Goal: Information Seeking & Learning: Find specific fact

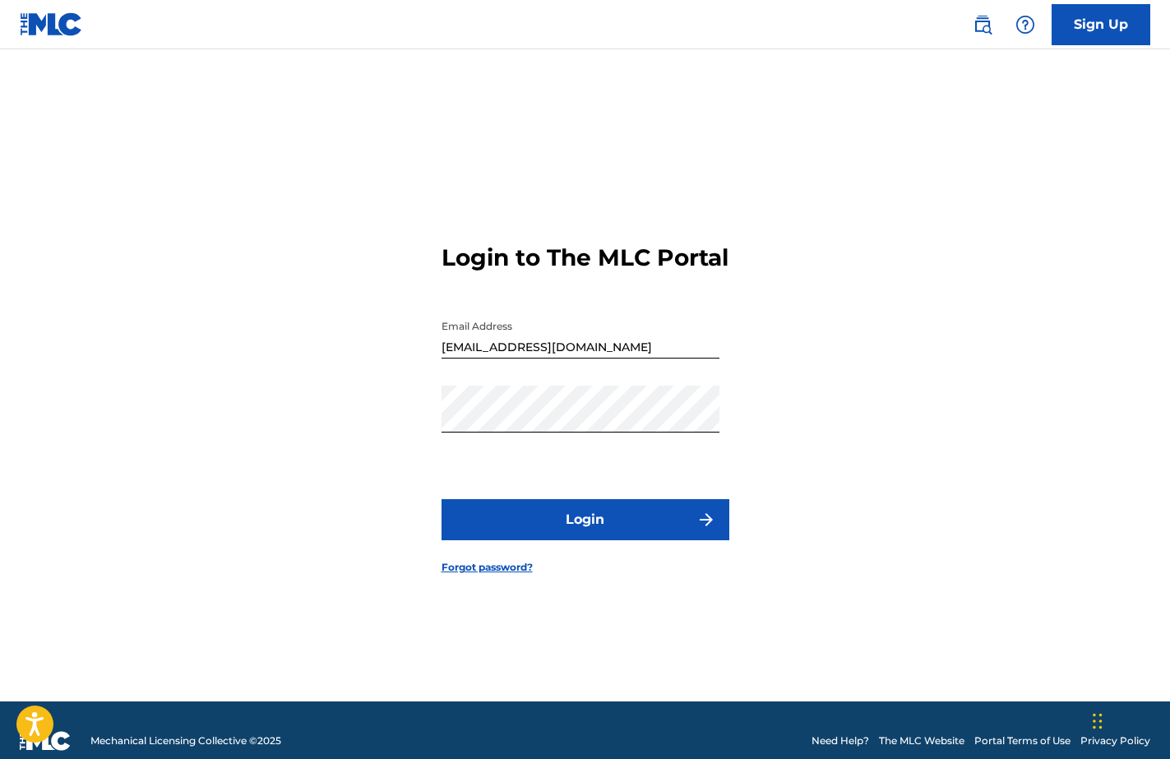
click at [630, 536] on button "Login" at bounding box center [586, 519] width 288 height 41
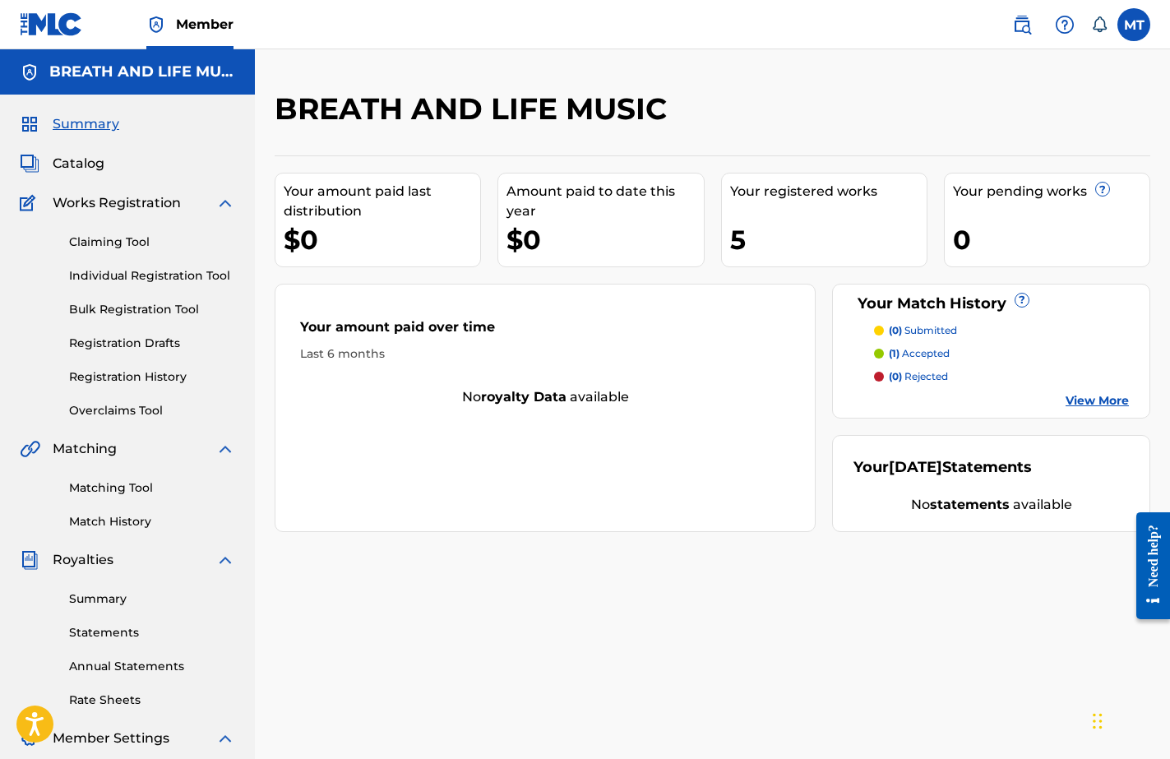
click at [911, 354] on p "(1) accepted" at bounding box center [919, 353] width 61 height 15
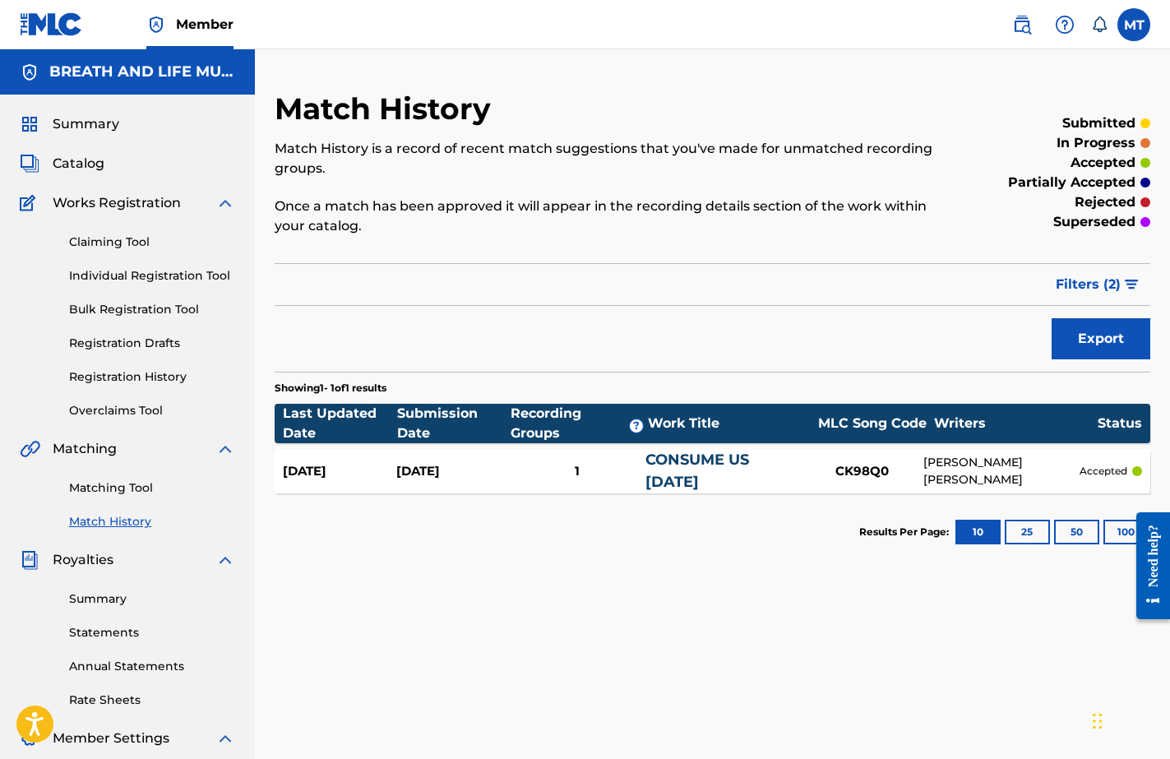
click at [332, 474] on div "Sep 11, 2025" at bounding box center [339, 471] width 113 height 19
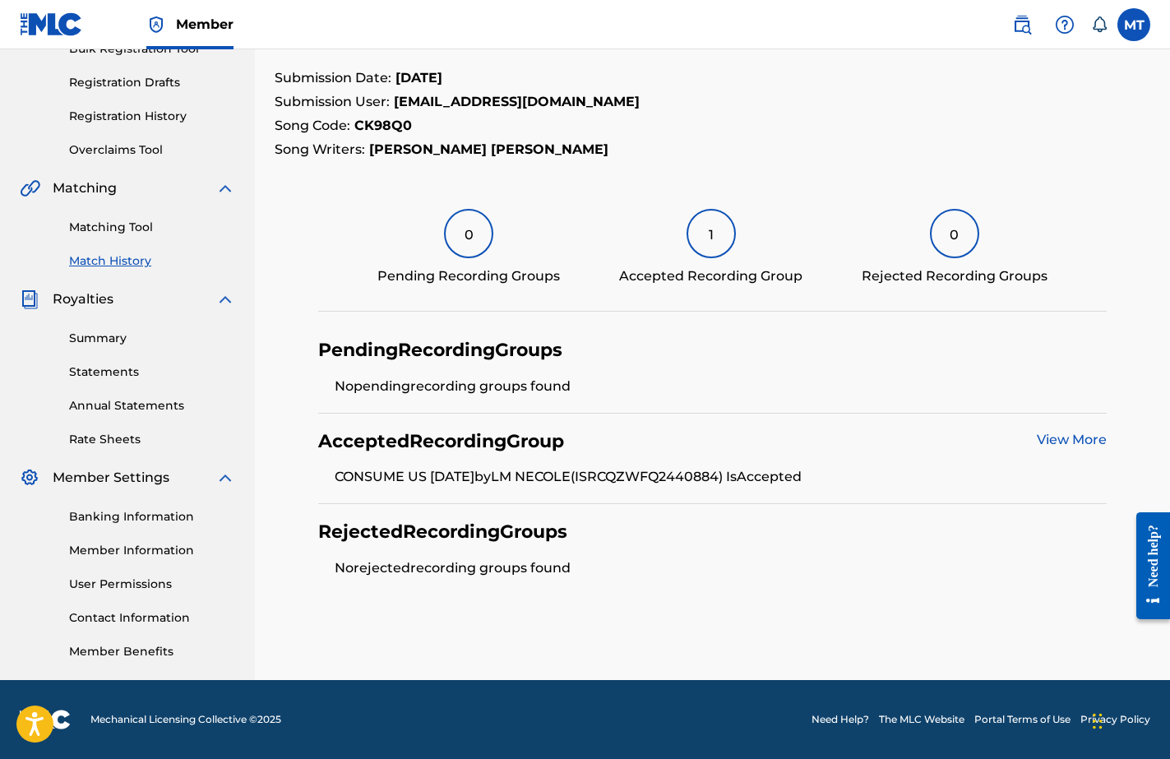
scroll to position [261, 0]
click at [1064, 440] on link "View More" at bounding box center [1072, 440] width 70 height 16
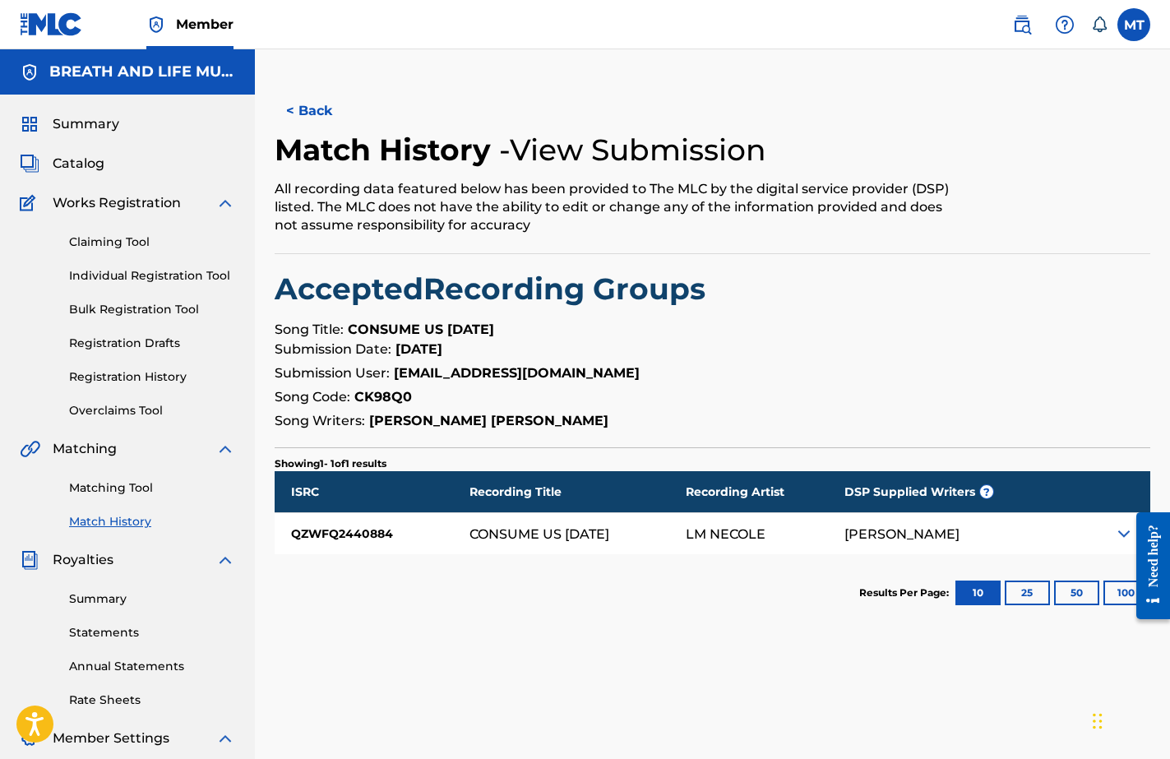
click at [1126, 530] on div at bounding box center [1147, 566] width 46 height 136
click at [1120, 532] on img at bounding box center [1124, 534] width 20 height 20
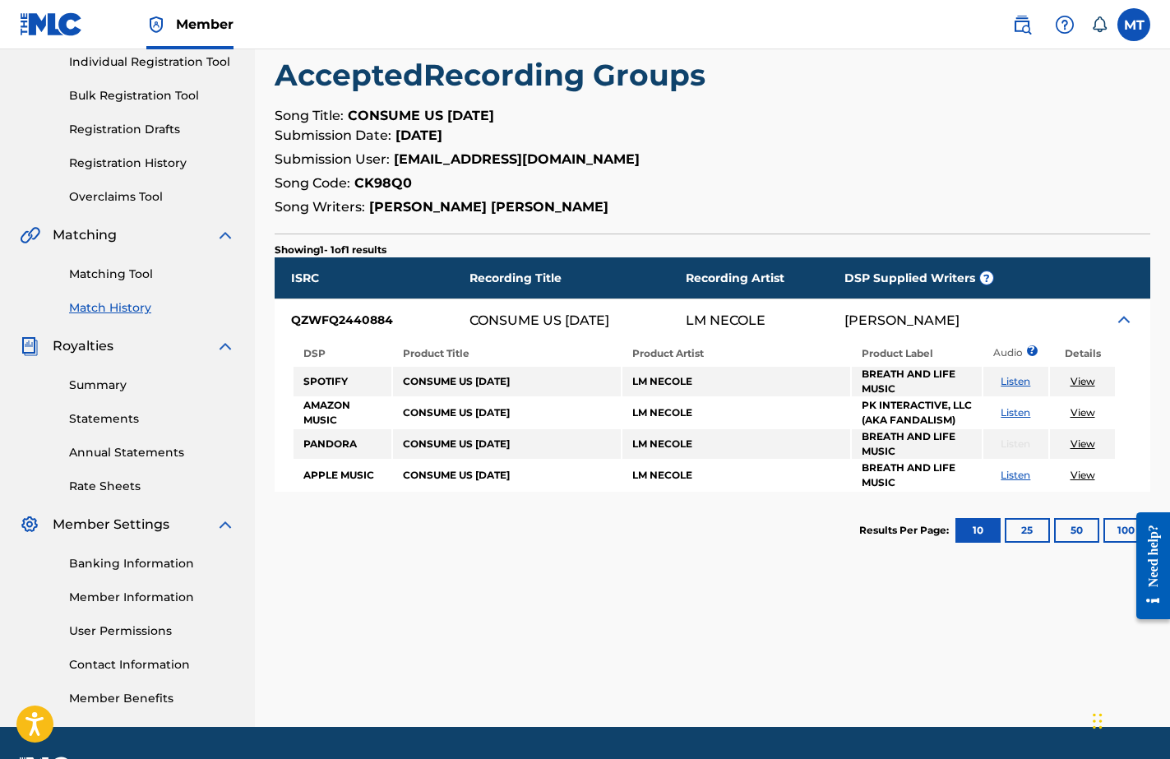
scroll to position [214, 0]
click at [1018, 412] on link "Listen" at bounding box center [1016, 412] width 30 height 12
click at [1084, 412] on link "View" at bounding box center [1083, 412] width 25 height 12
click at [141, 563] on link "Banking Information" at bounding box center [152, 563] width 166 height 17
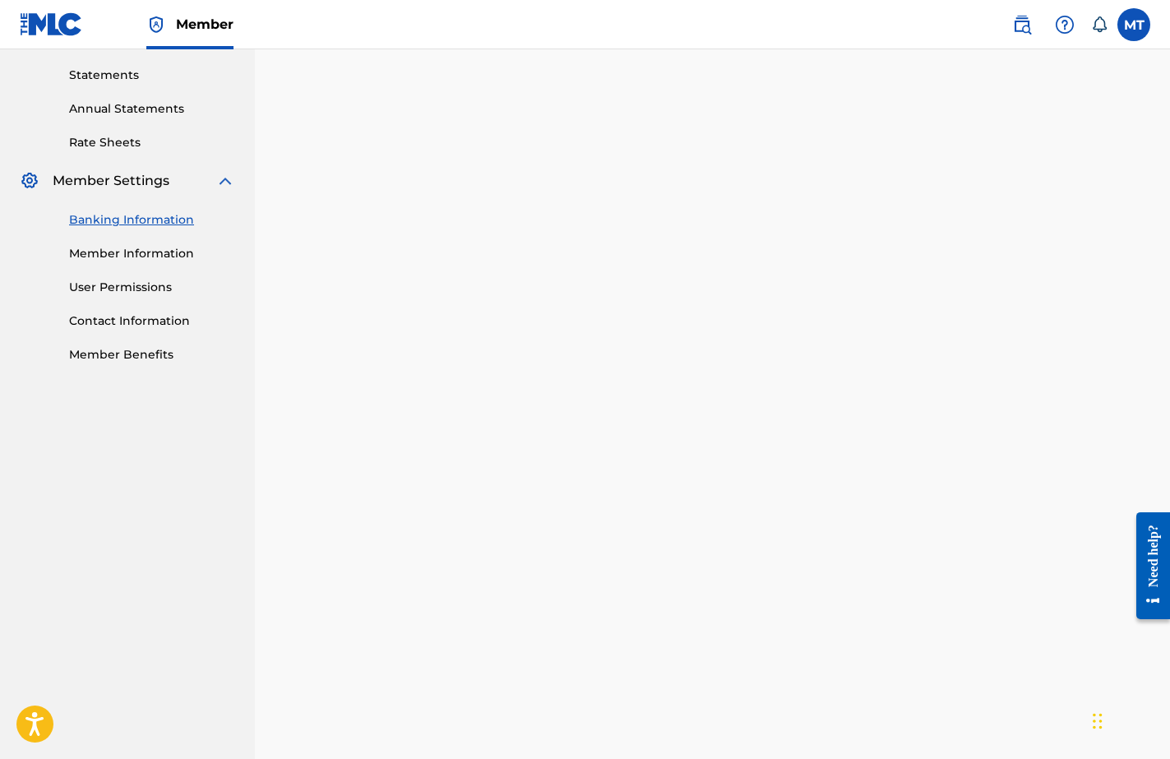
scroll to position [564, 0]
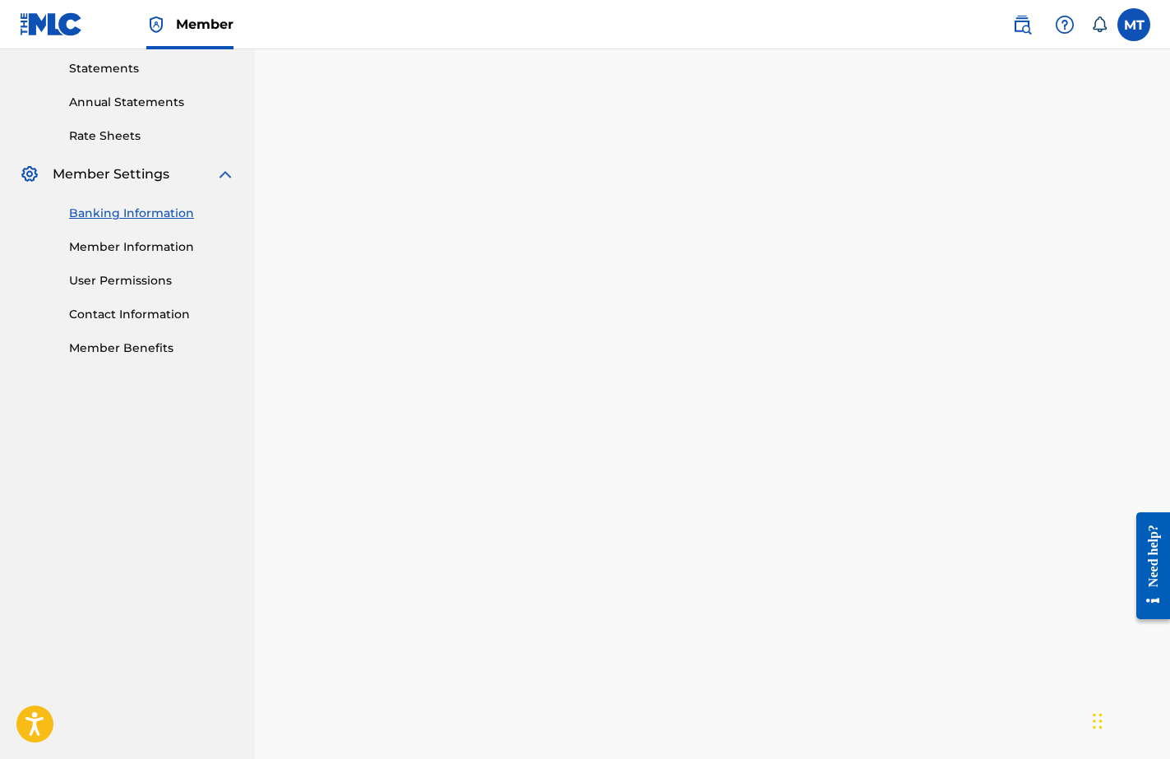
click at [135, 247] on link "Member Information" at bounding box center [152, 246] width 166 height 17
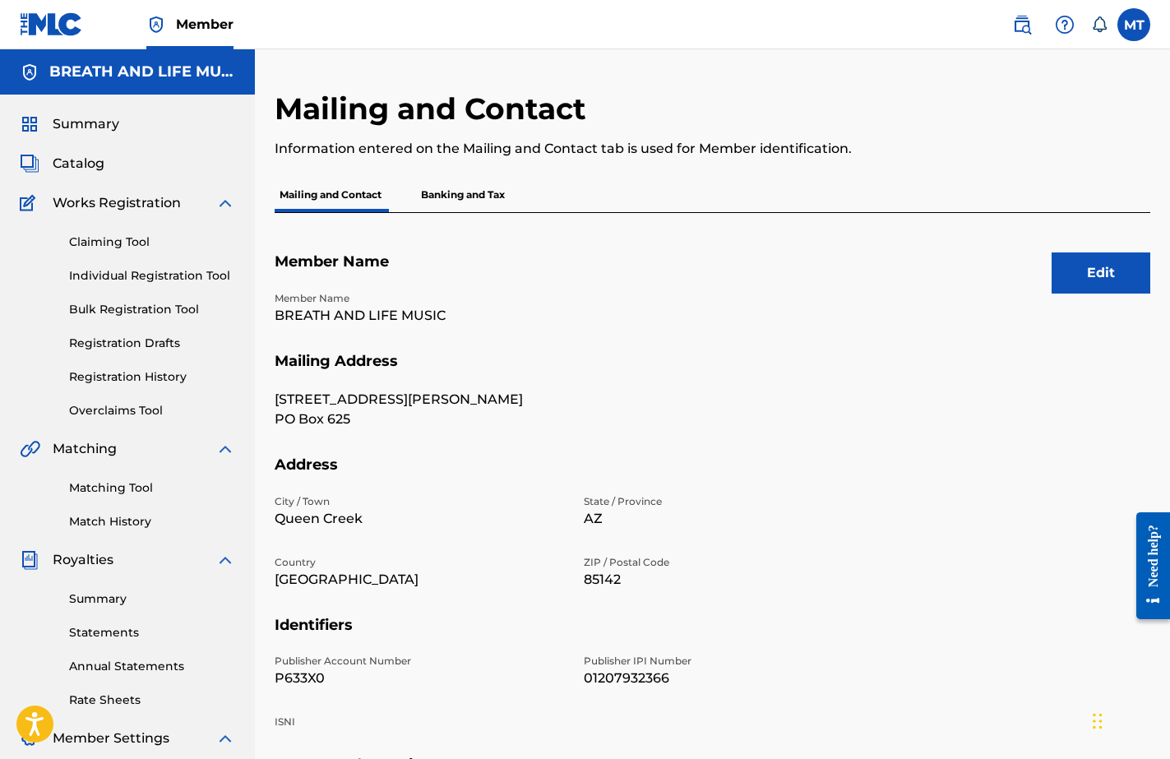
click at [109, 633] on link "Statements" at bounding box center [152, 632] width 166 height 17
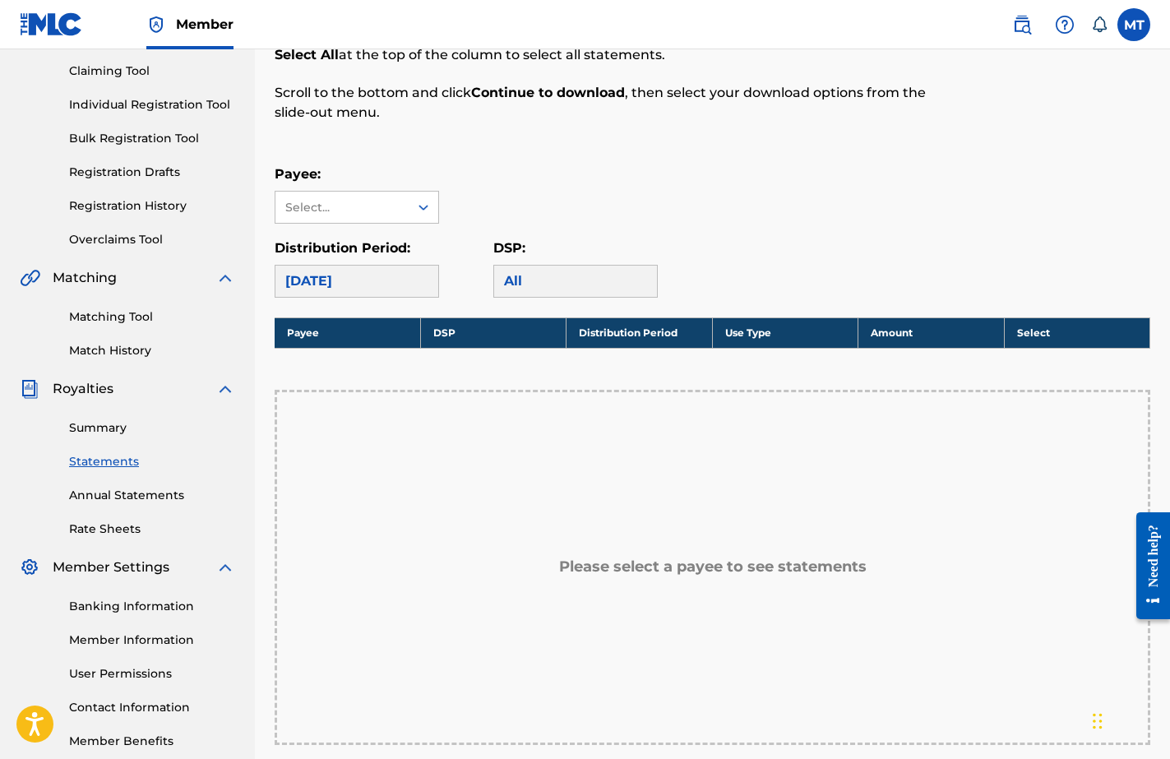
scroll to position [180, 0]
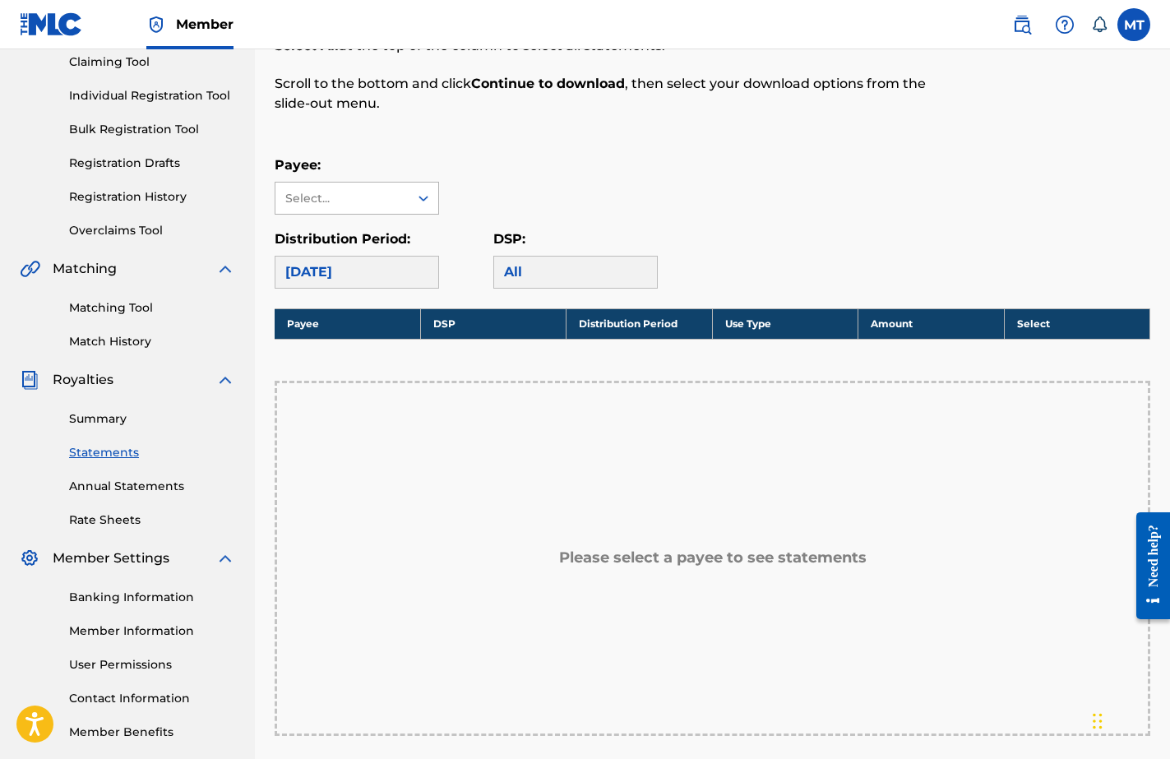
click at [399, 197] on div "Select..." at bounding box center [342, 198] width 133 height 31
click at [427, 201] on icon at bounding box center [423, 198] width 16 height 16
click at [413, 272] on div "September 2025" at bounding box center [357, 272] width 164 height 33
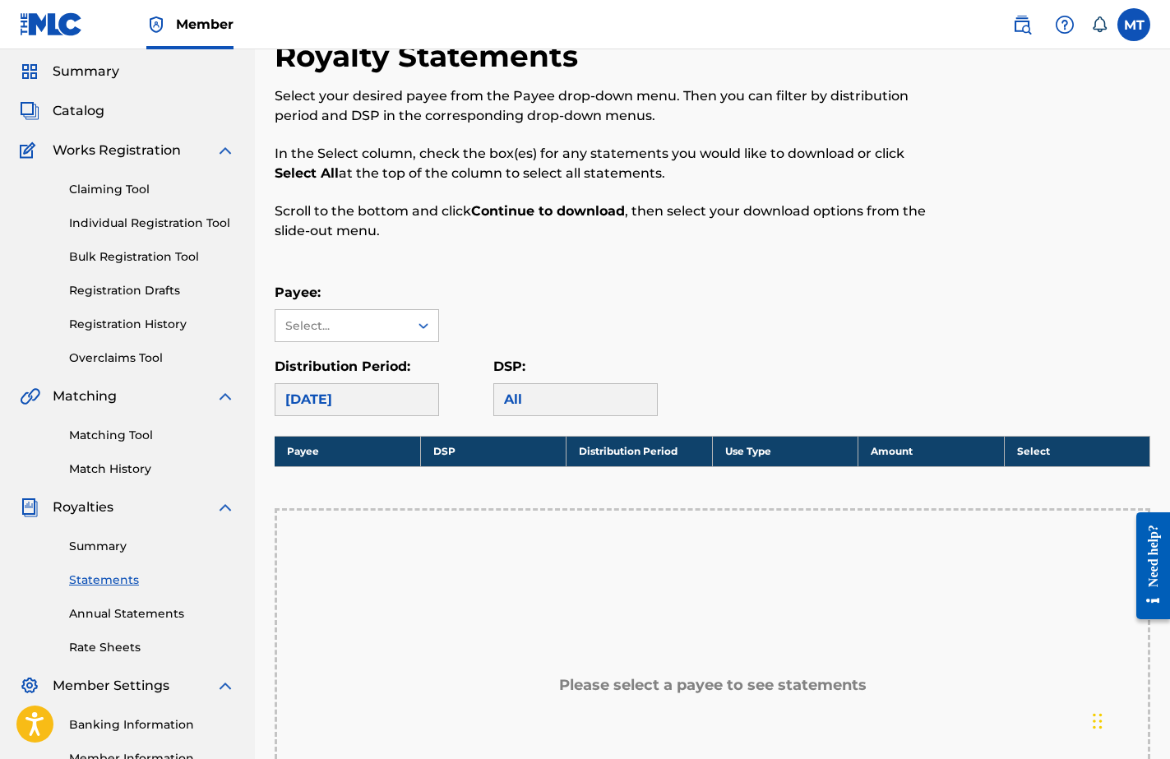
scroll to position [48, 0]
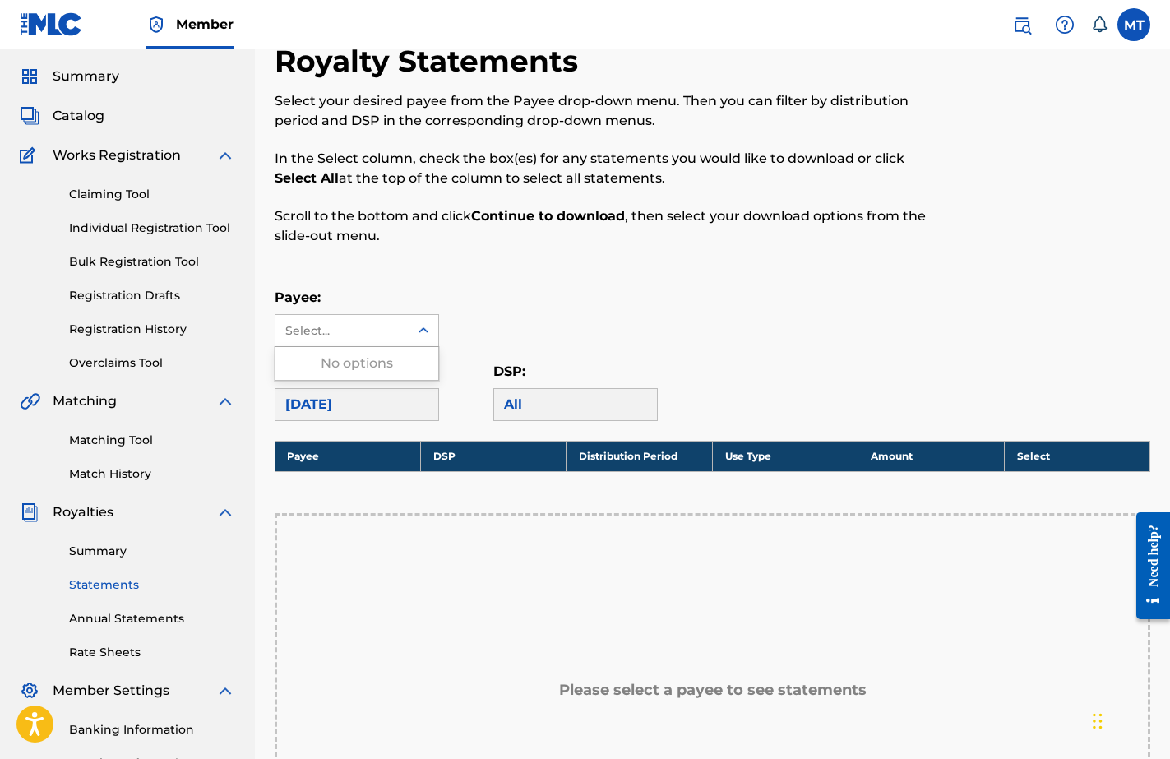
click at [415, 342] on div at bounding box center [424, 331] width 30 height 30
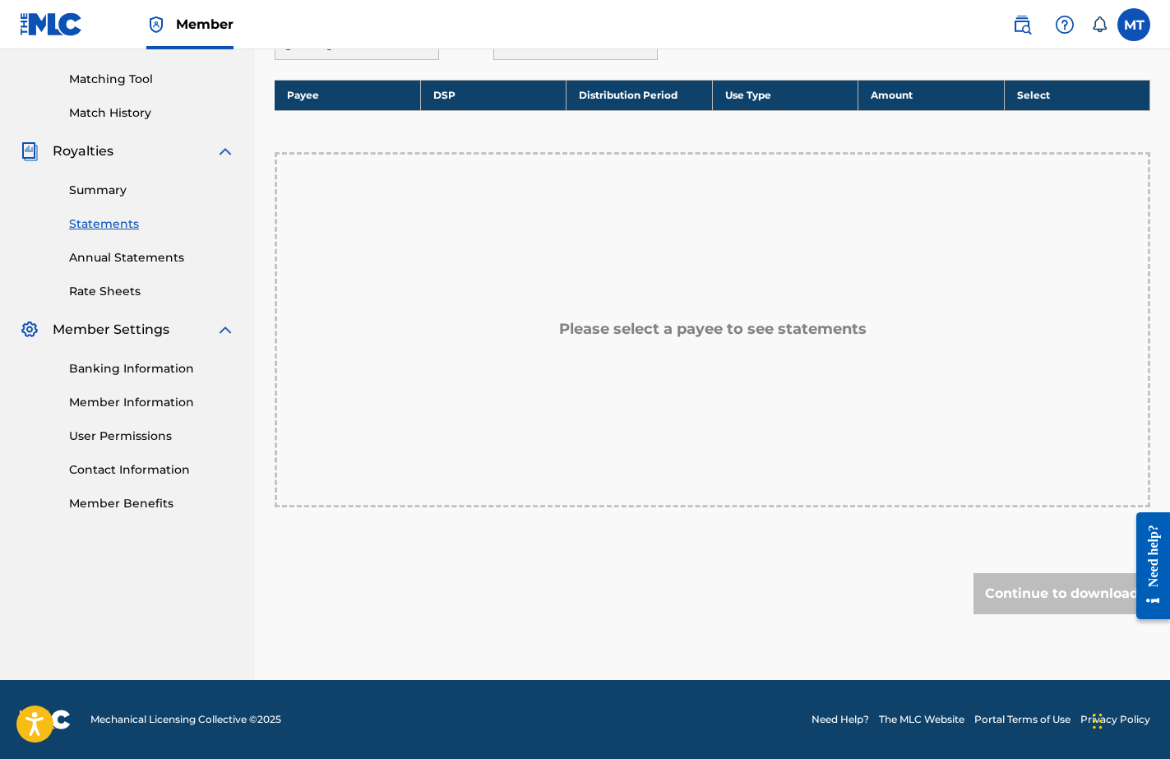
scroll to position [409, 0]
click at [152, 368] on link "Banking Information" at bounding box center [152, 368] width 166 height 17
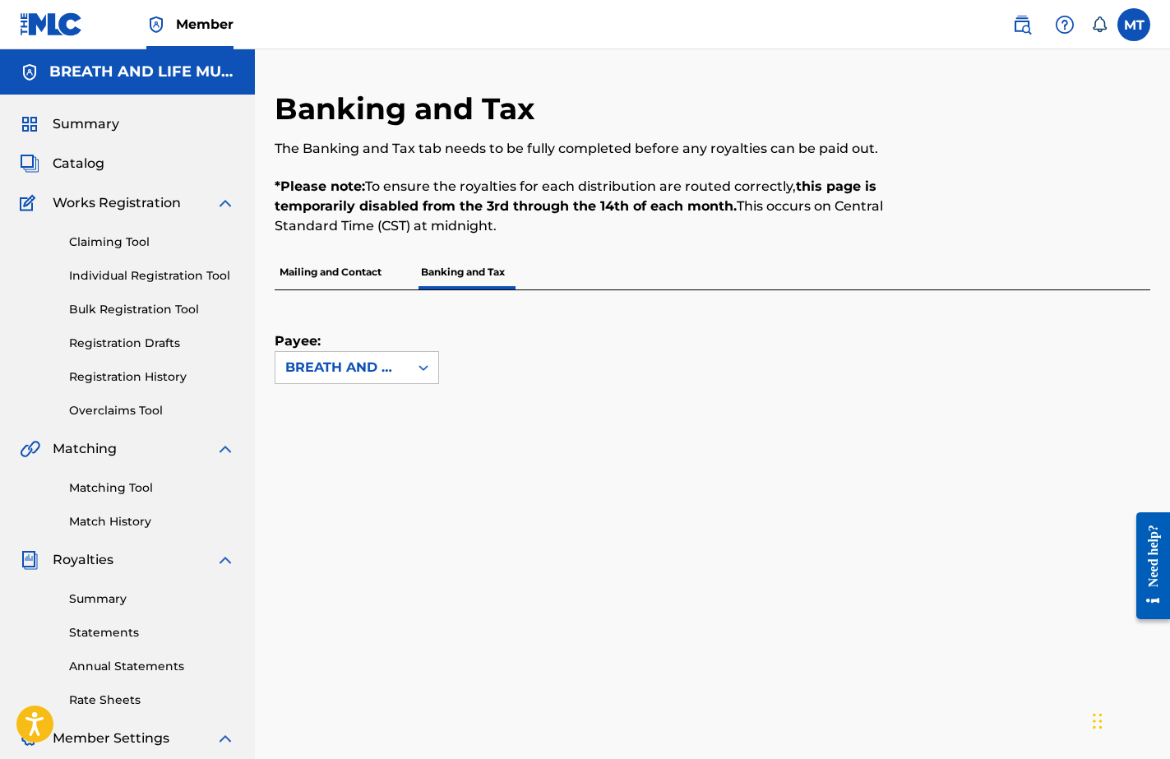
click at [315, 262] on p "Mailing and Contact" at bounding box center [331, 272] width 112 height 35
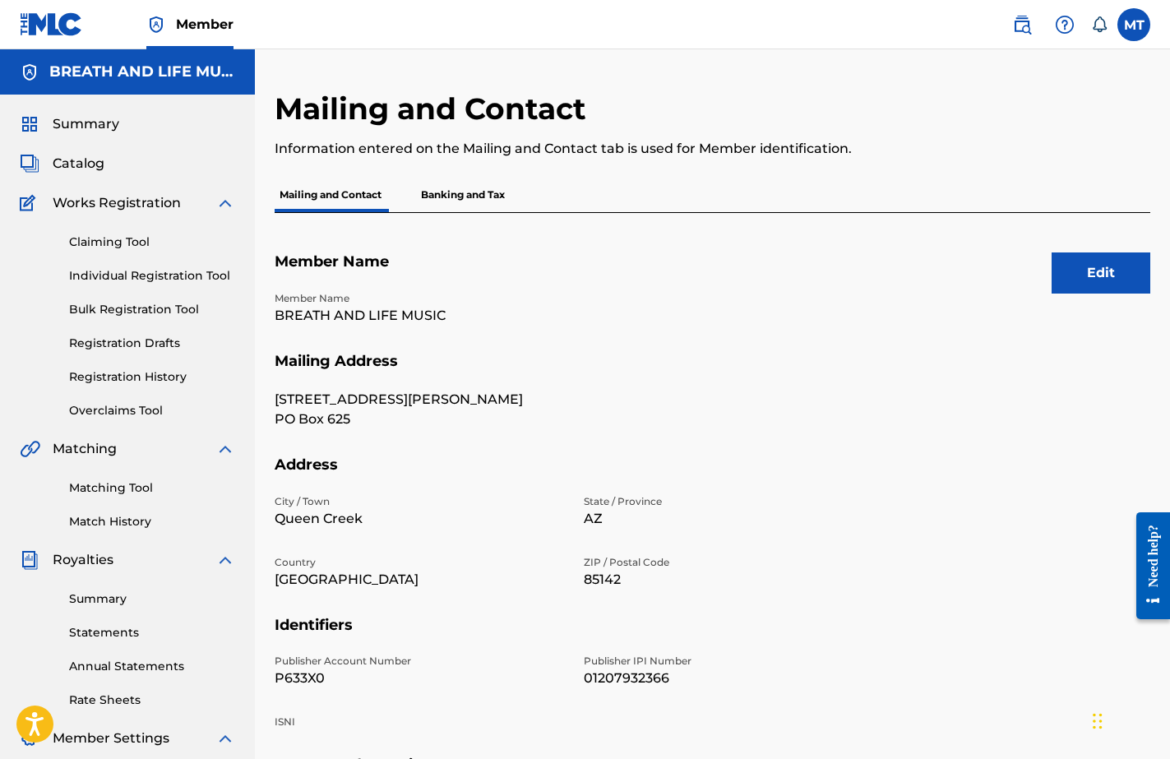
click at [464, 192] on p "Banking and Tax" at bounding box center [463, 195] width 94 height 35
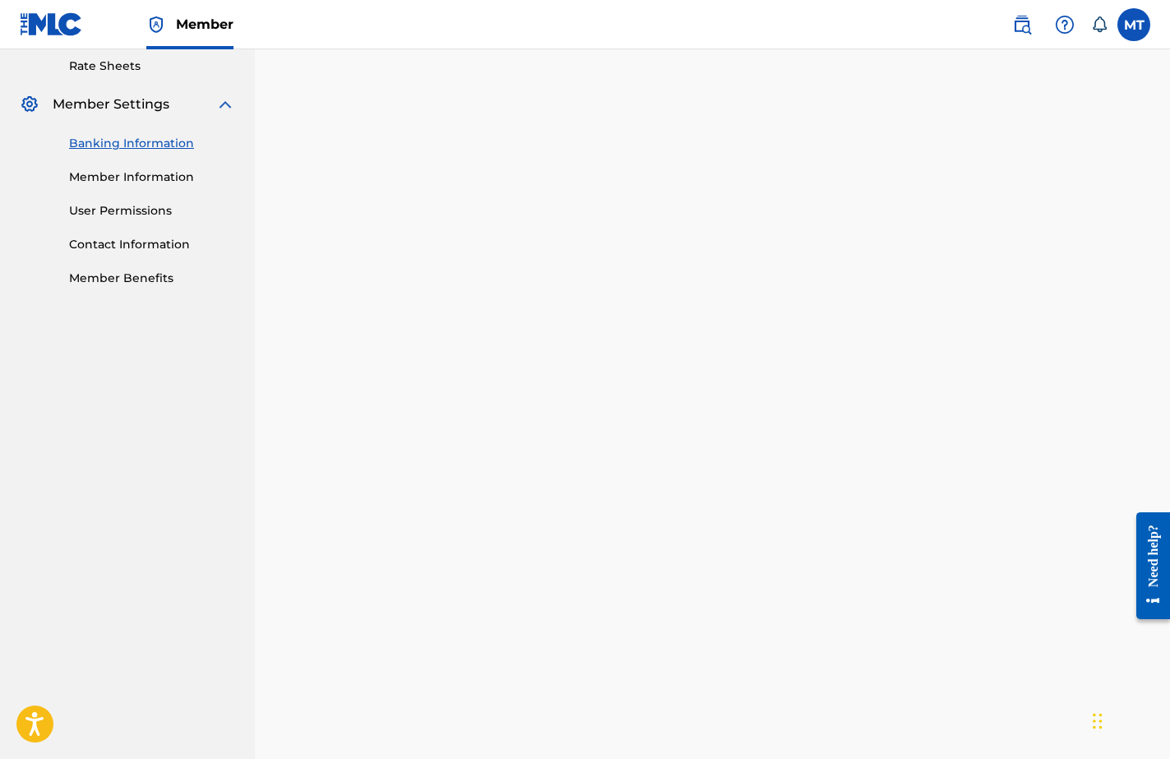
scroll to position [634, 0]
click at [137, 273] on link "Member Benefits" at bounding box center [152, 278] width 166 height 17
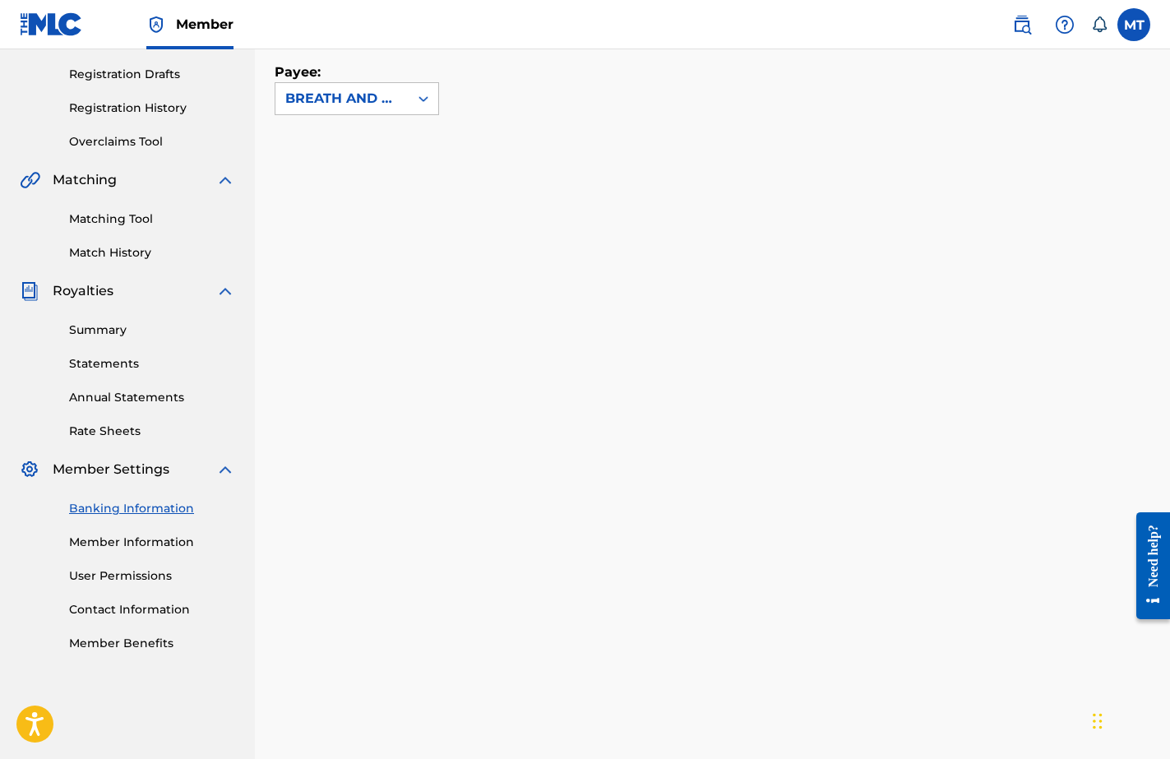
scroll to position [247, 0]
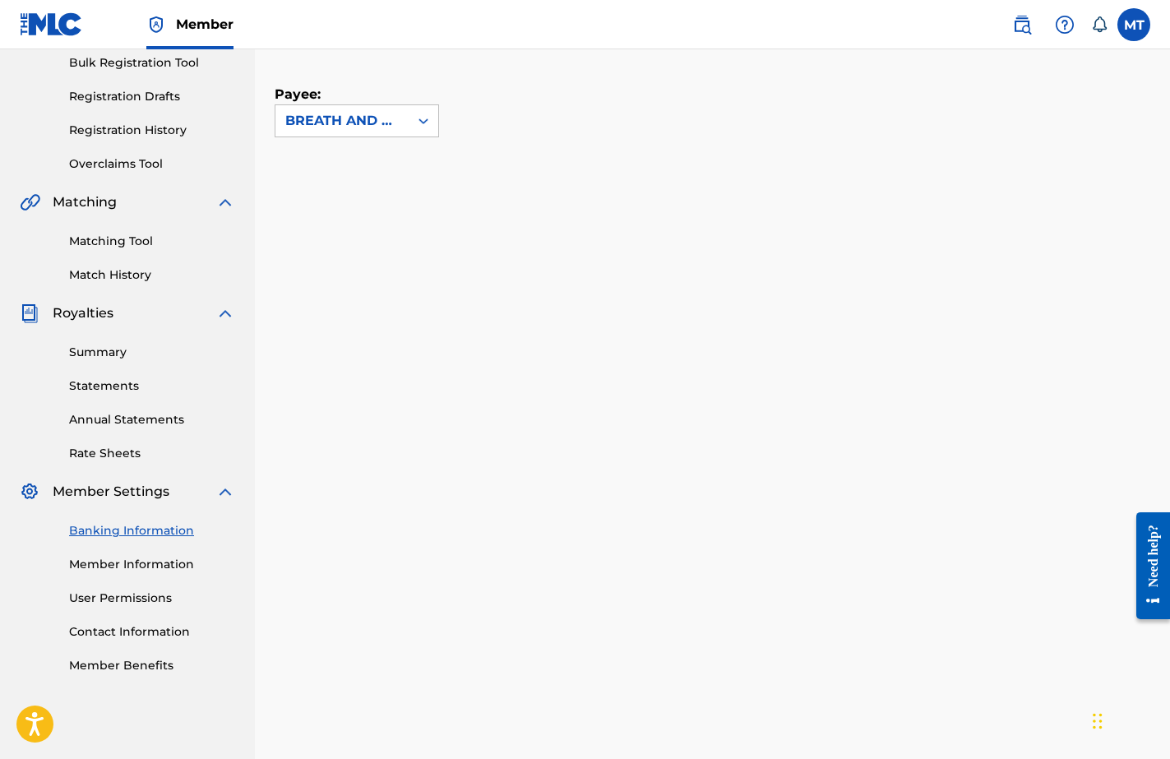
click at [113, 350] on link "Summary" at bounding box center [152, 352] width 166 height 17
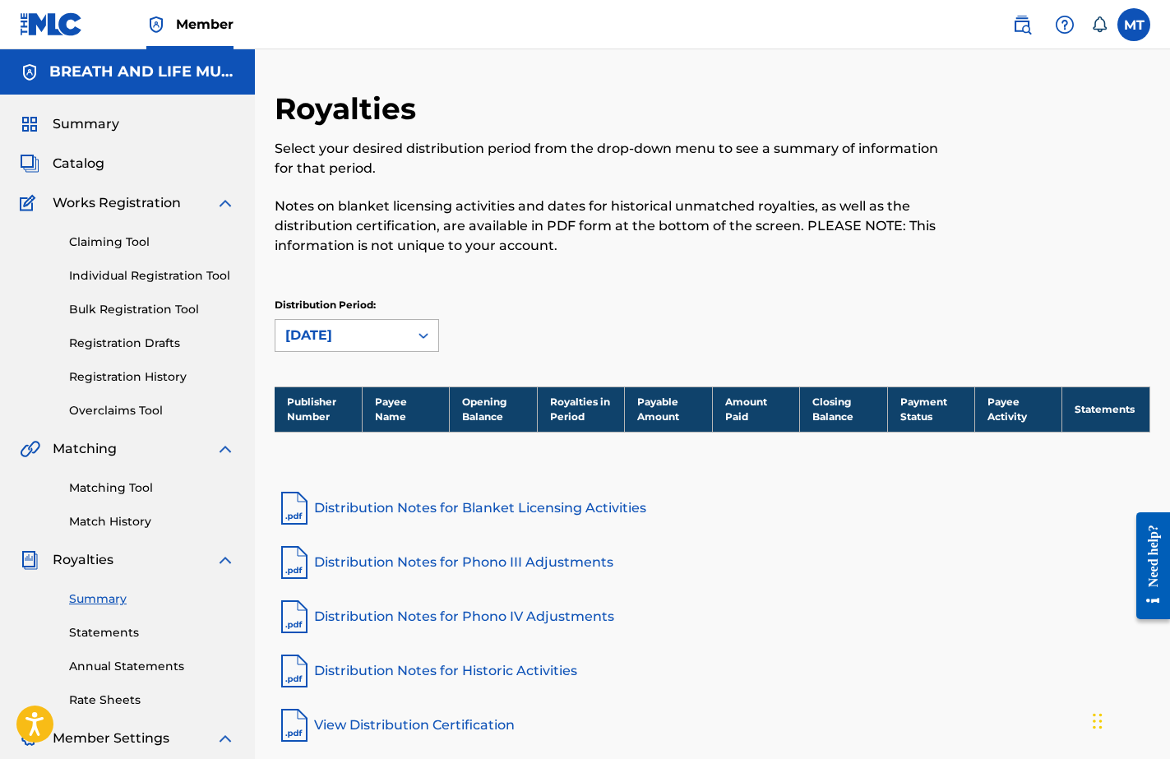
click at [376, 338] on div "September 2025" at bounding box center [341, 336] width 113 height 20
click at [422, 330] on icon at bounding box center [423, 335] width 16 height 16
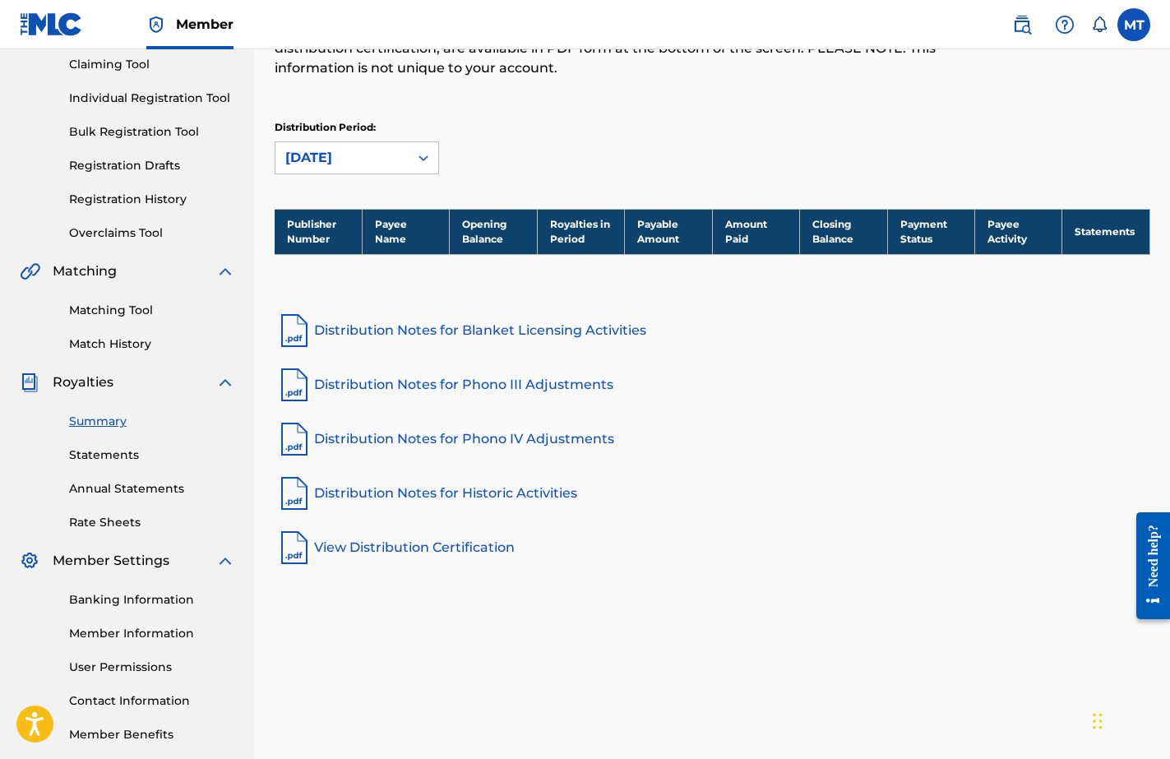
scroll to position [178, 0]
click at [132, 451] on link "Statements" at bounding box center [152, 454] width 166 height 17
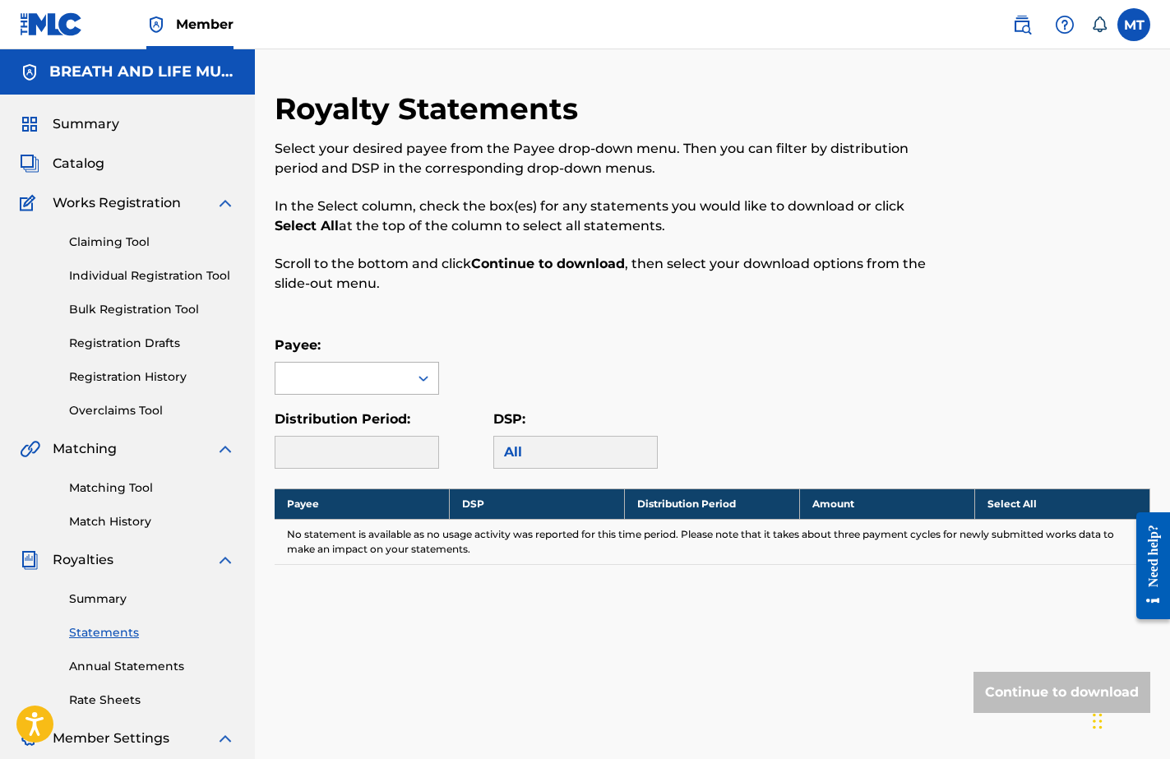
click at [338, 377] on div at bounding box center [342, 378] width 133 height 31
click at [420, 381] on icon at bounding box center [423, 378] width 16 height 16
click at [420, 377] on icon at bounding box center [424, 379] width 10 height 6
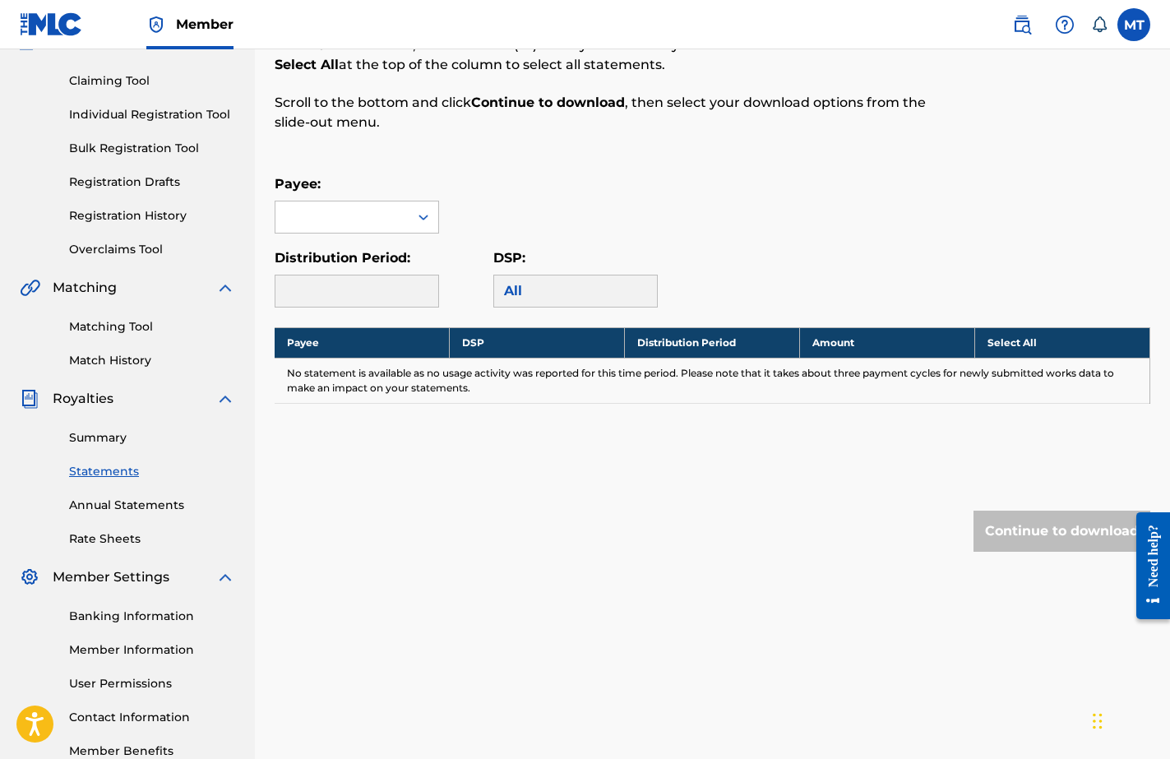
scroll to position [169, 0]
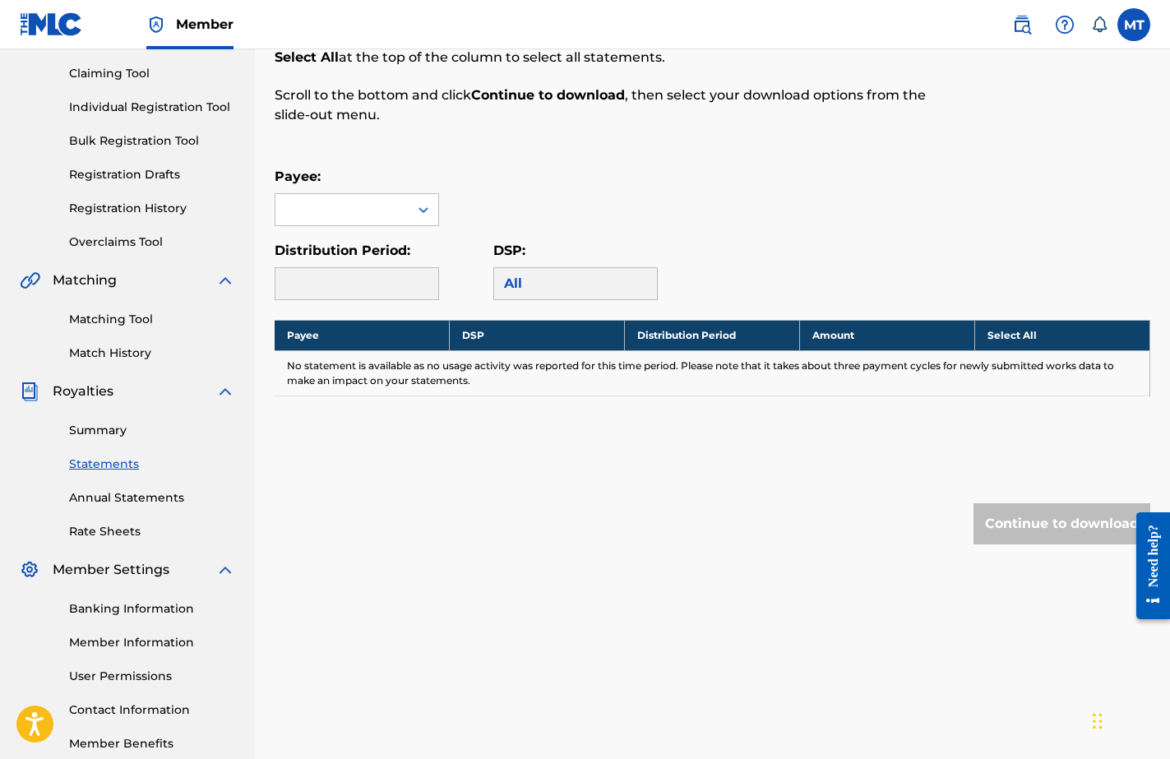
click at [115, 504] on link "Annual Statements" at bounding box center [152, 497] width 166 height 17
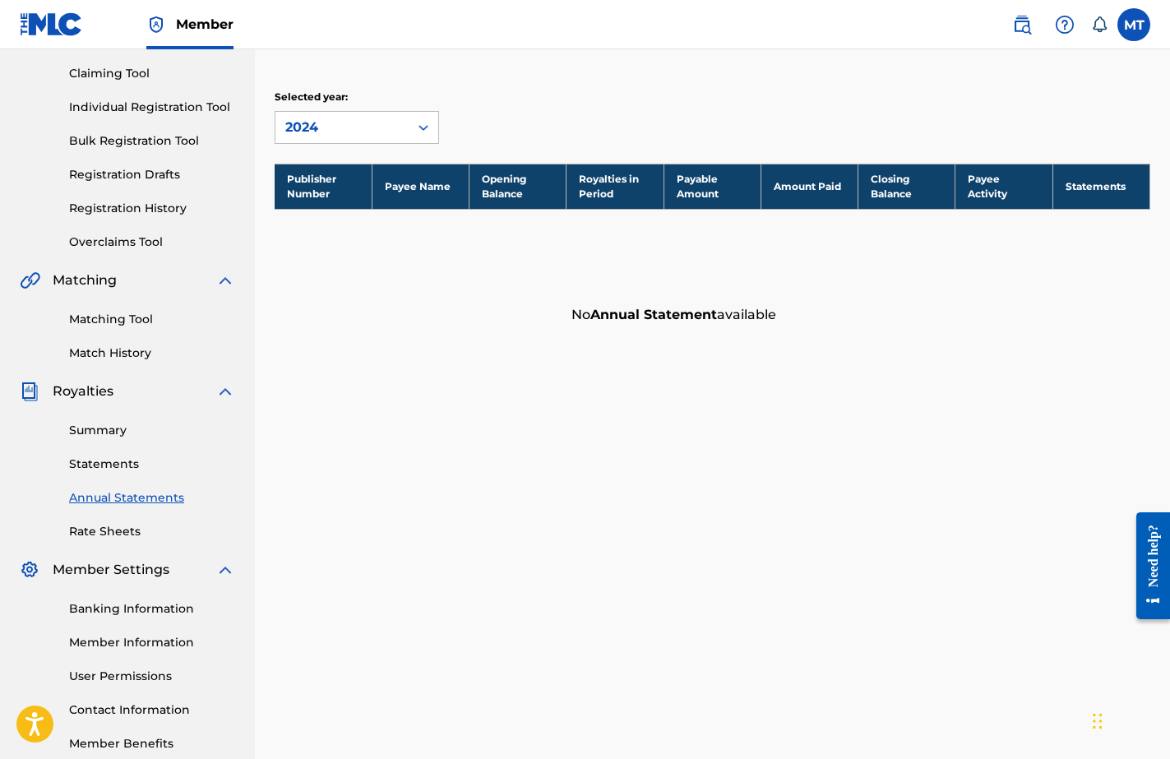
scroll to position [170, 0]
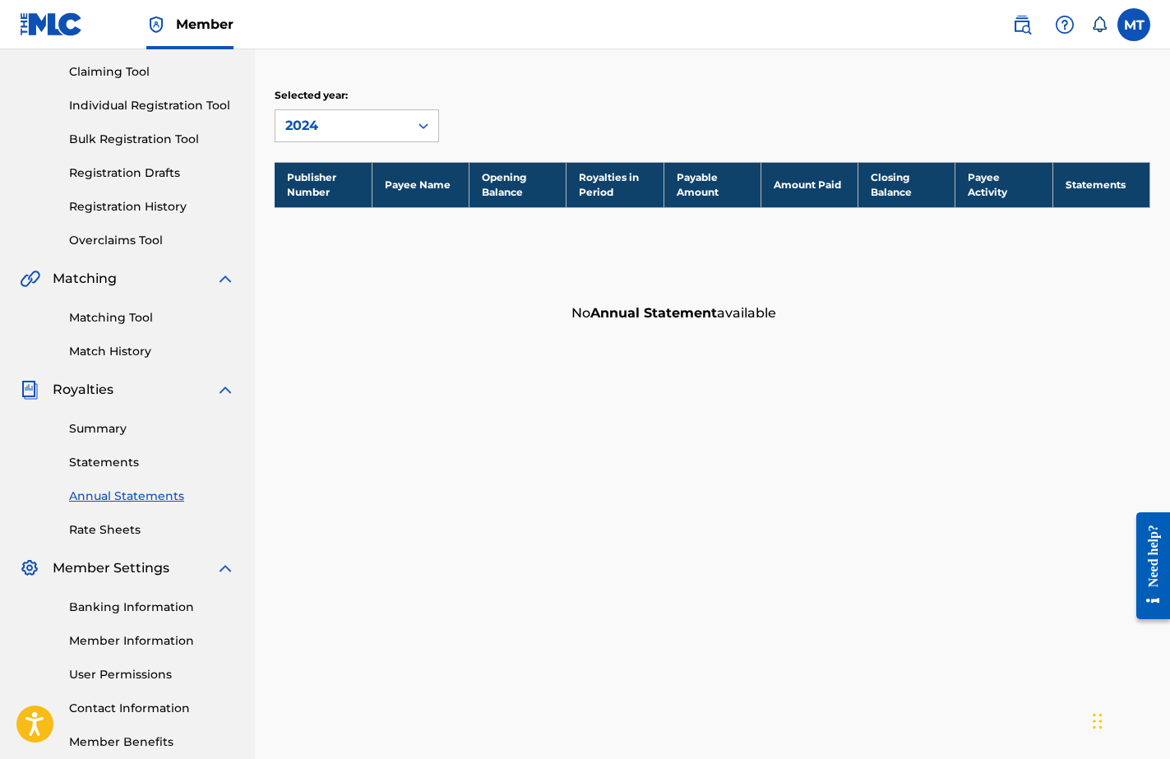
click at [105, 529] on link "Rate Sheets" at bounding box center [152, 529] width 166 height 17
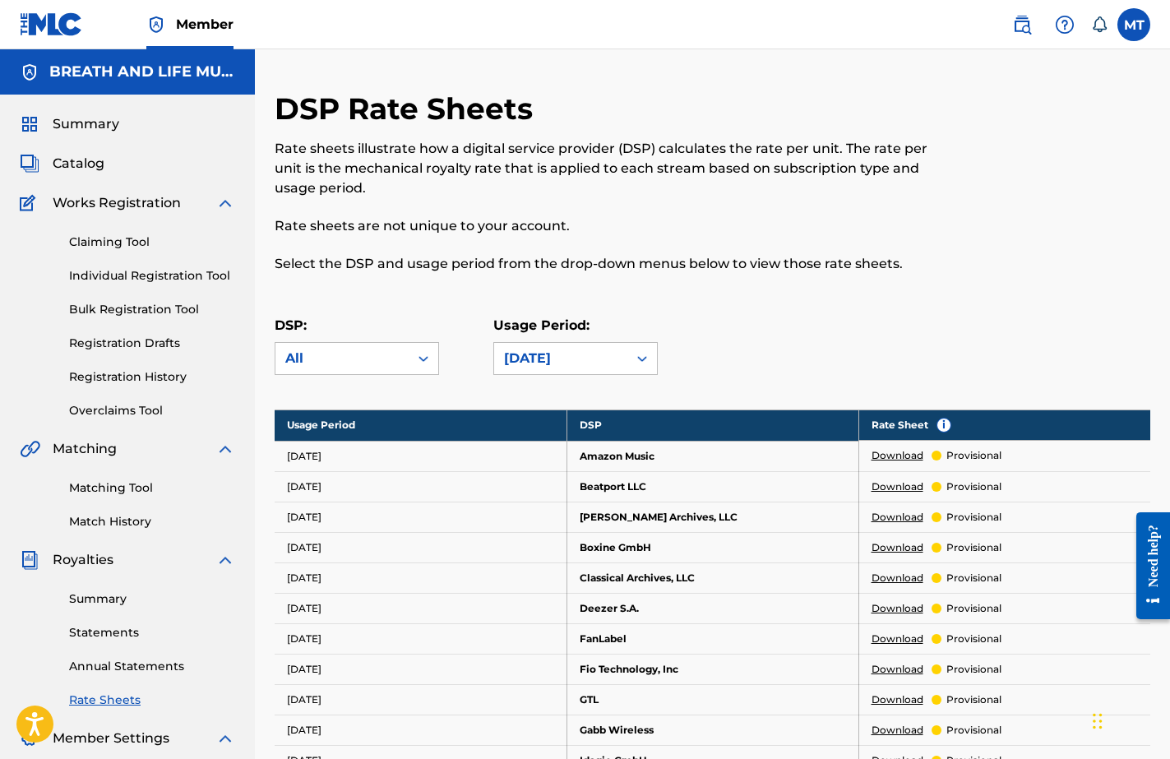
click at [1140, 27] on label at bounding box center [1134, 24] width 33 height 33
click at [1134, 25] on input "MT Melanie Thompson info@lmnecole.com Notification Preferences Profile Log out" at bounding box center [1134, 25] width 0 height 0
click at [980, 232] on p "Log out" at bounding box center [975, 232] width 39 height 15
click at [1134, 25] on input "MT Melanie Thompson info@lmnecole.com Notification Preferences Profile Log out" at bounding box center [1134, 25] width 0 height 0
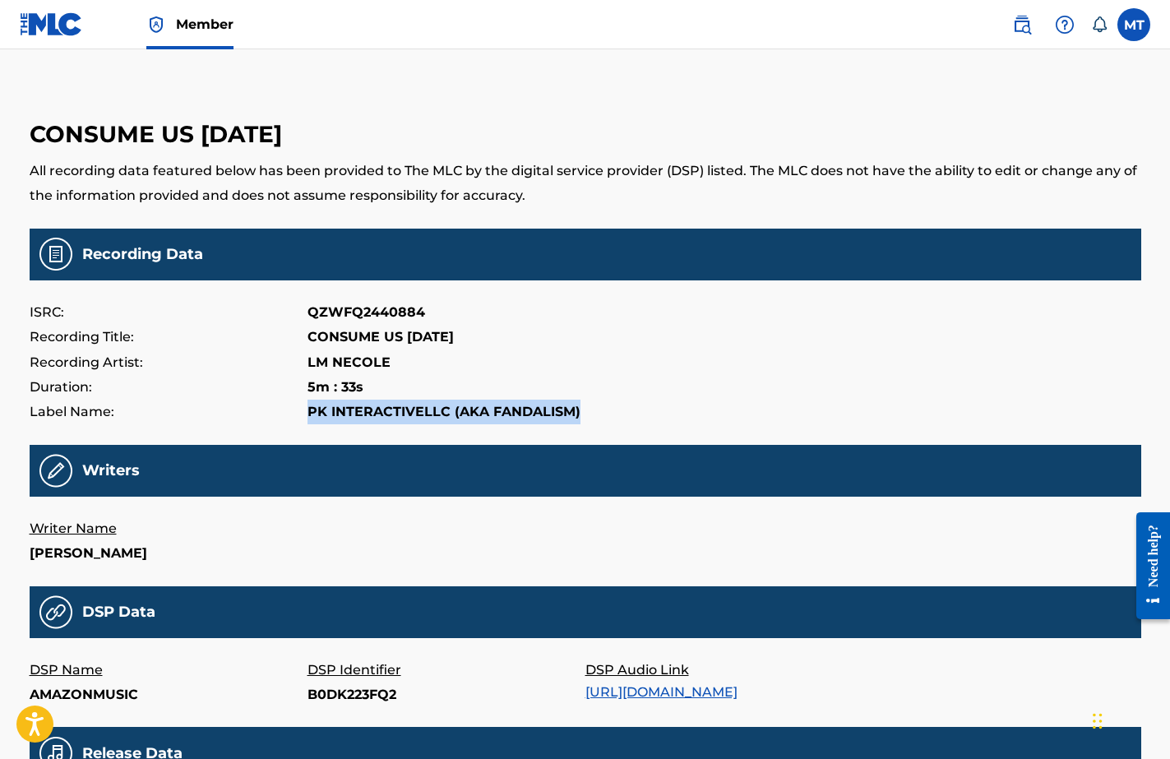
drag, startPoint x: 305, startPoint y: 409, endPoint x: 475, endPoint y: 419, distance: 169.7
click at [475, 419] on div "Label Name: PK INTERACTIVE LLC (AKA FANDALISM)" at bounding box center [586, 412] width 1112 height 25
click at [634, 361] on div "Recording Artist: [PERSON_NAME] [PERSON_NAME]" at bounding box center [586, 362] width 1112 height 25
drag, startPoint x: 310, startPoint y: 410, endPoint x: 587, endPoint y: 414, distance: 277.2
click at [587, 414] on div "Label Name: PK INTERACTIVE LLC (AKA FANDALISM)" at bounding box center [586, 412] width 1112 height 25
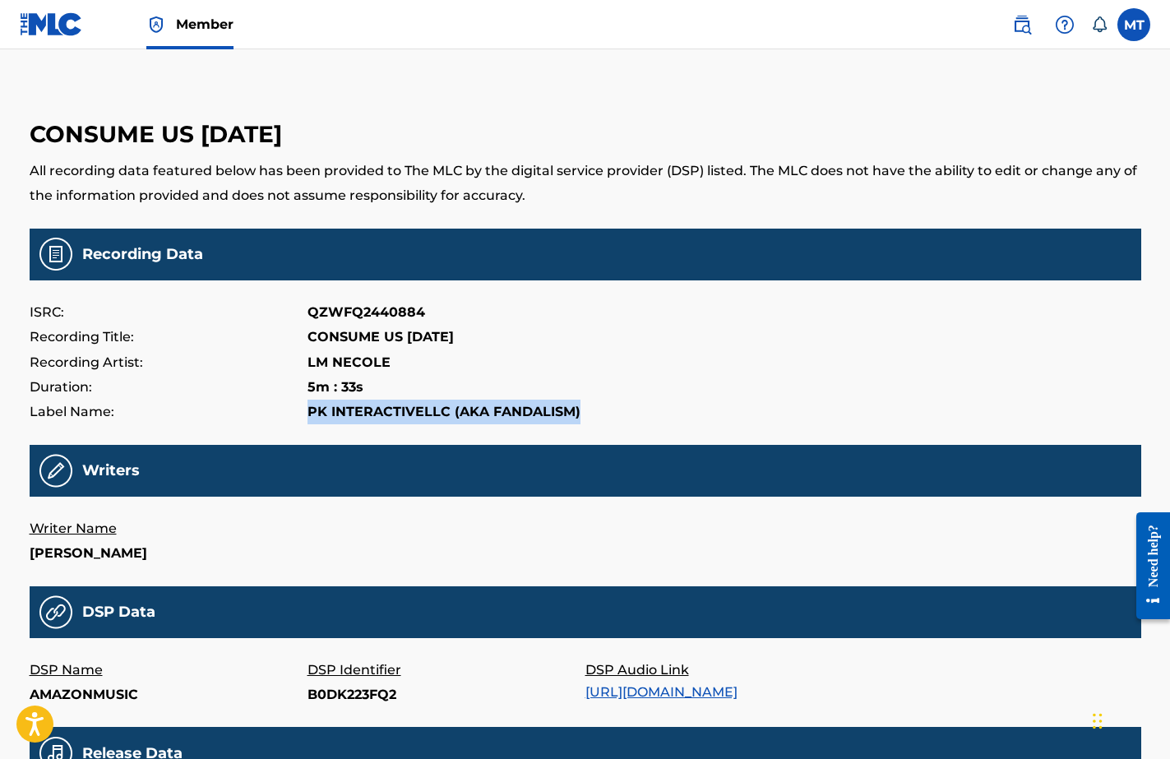
copy p "PK INTERACTIVE LLC (AKA FANDALISM)"
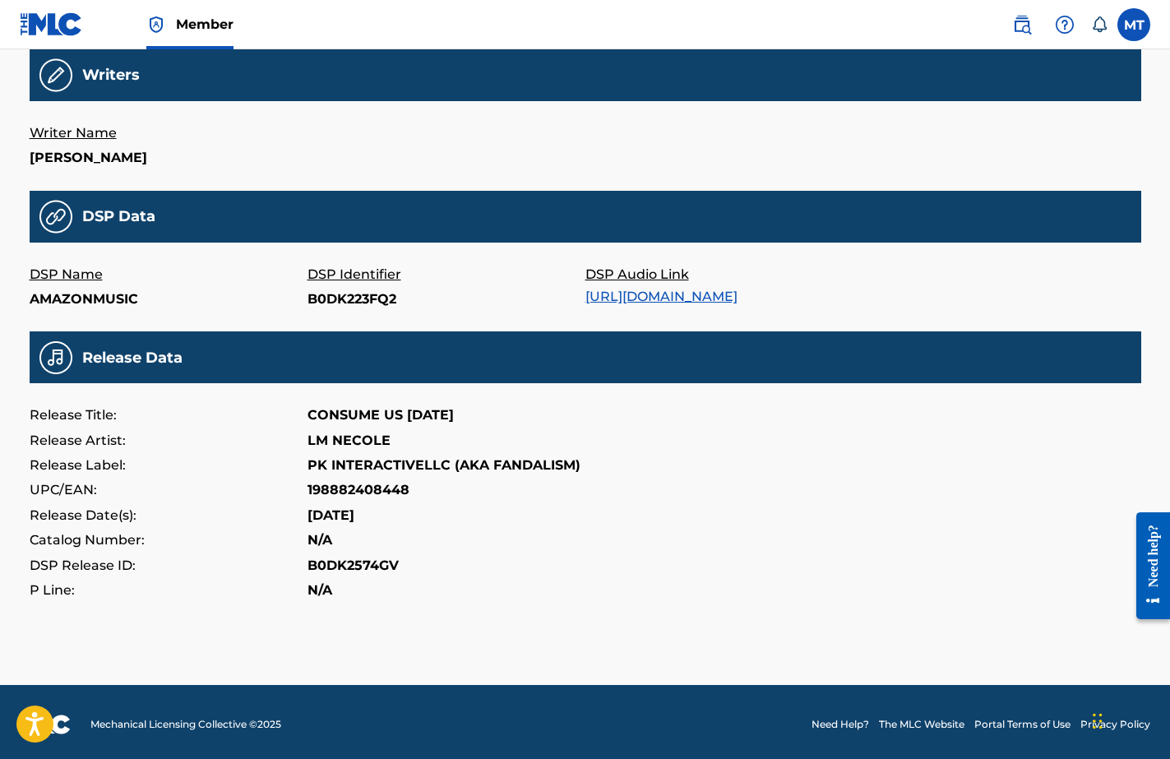
scroll to position [395, 0]
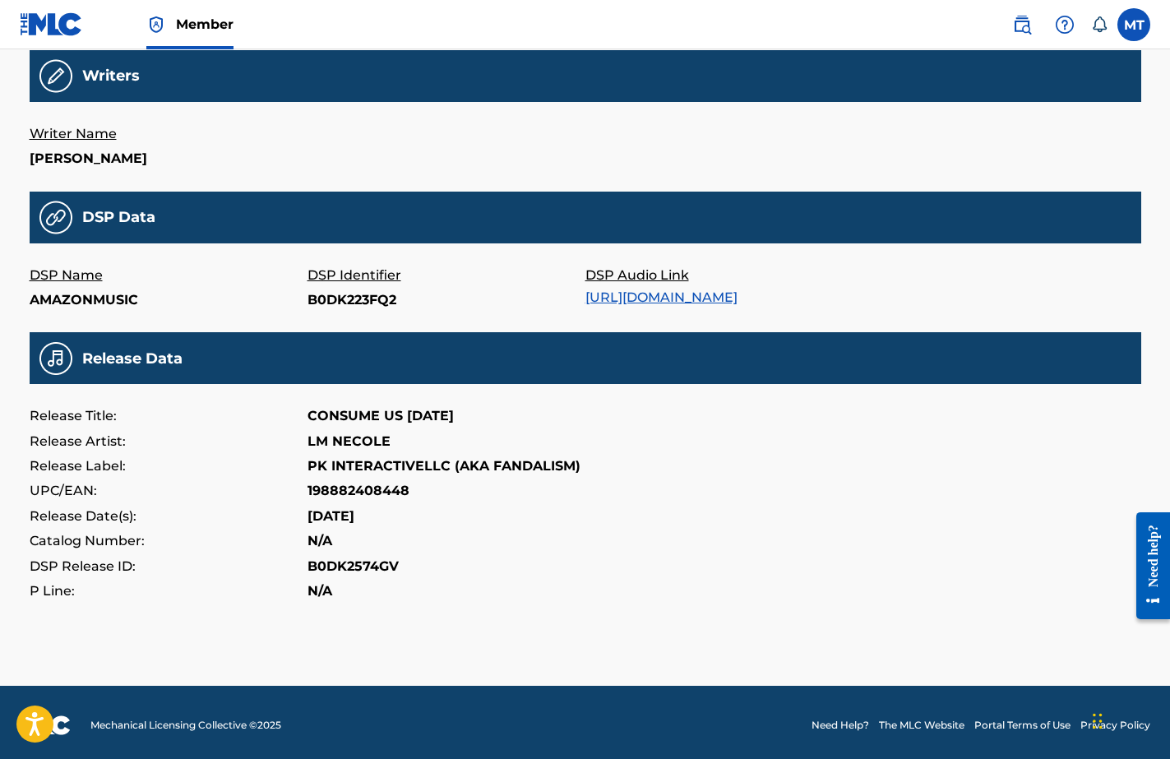
click at [1153, 566] on div "Need help?" at bounding box center [1153, 555] width 22 height 63
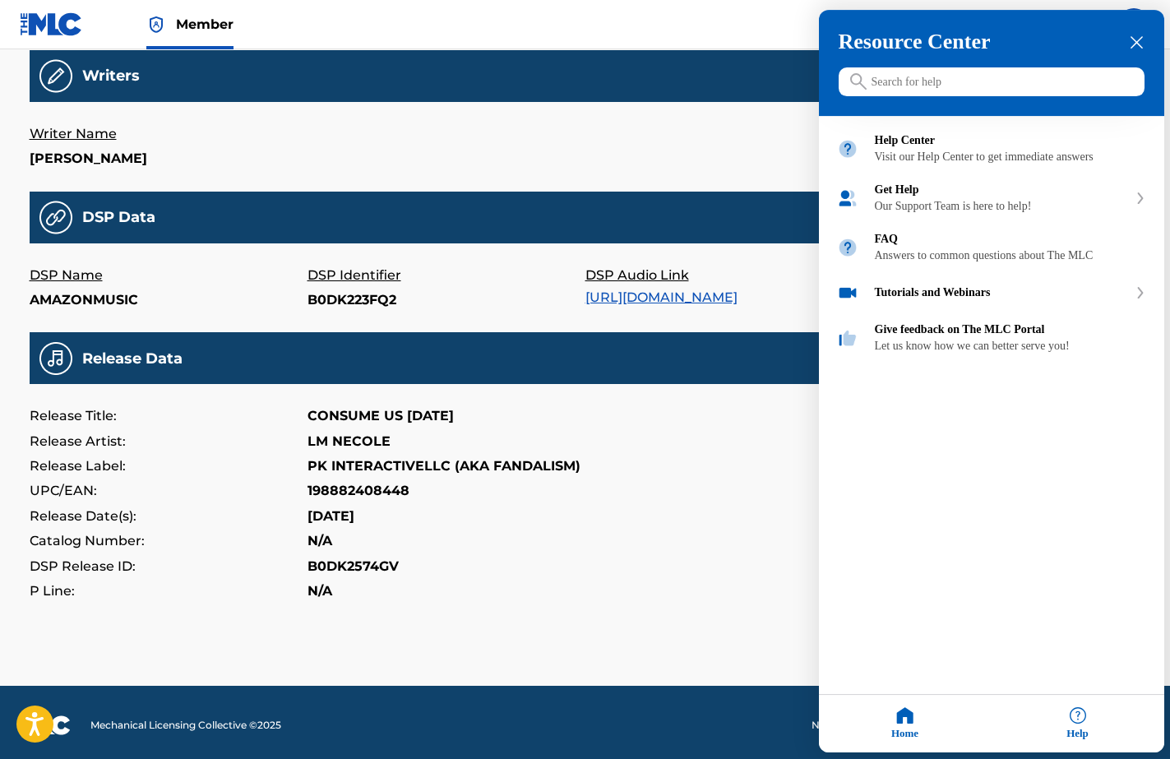
click at [901, 90] on input "Search for help" at bounding box center [992, 82] width 306 height 29
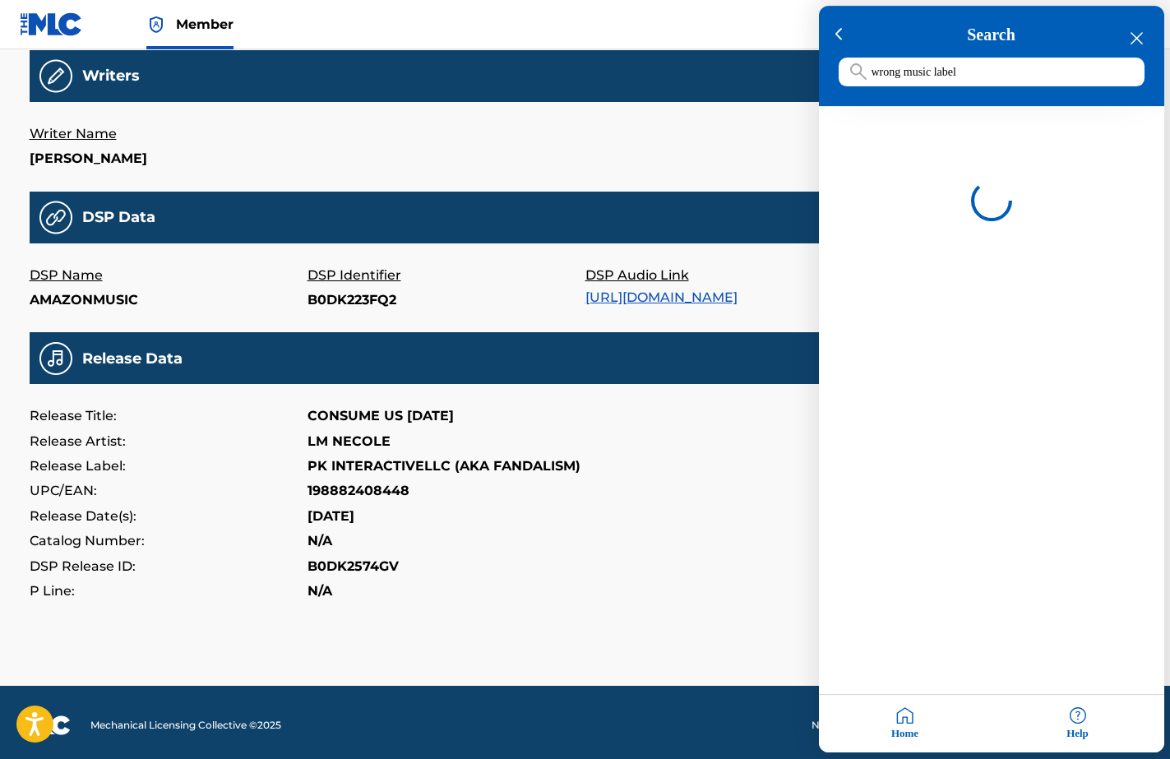
type input "wrong music label"
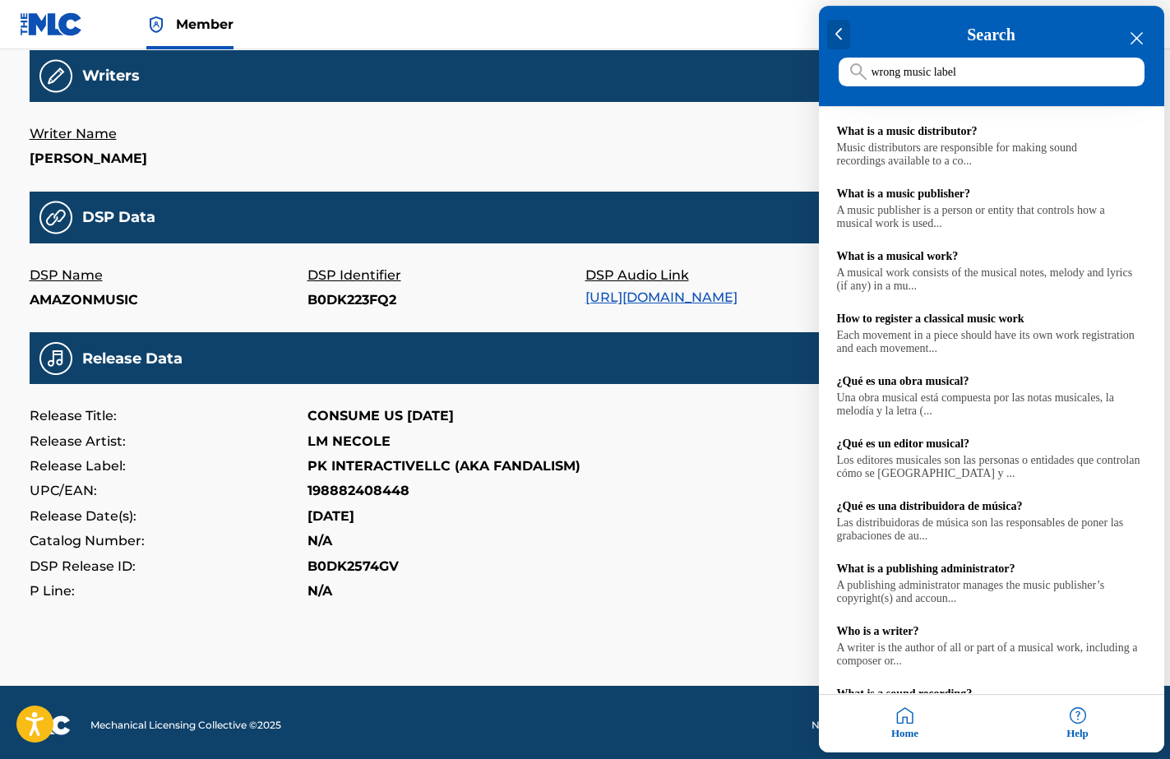
click at [835, 32] on div at bounding box center [839, 36] width 24 height 30
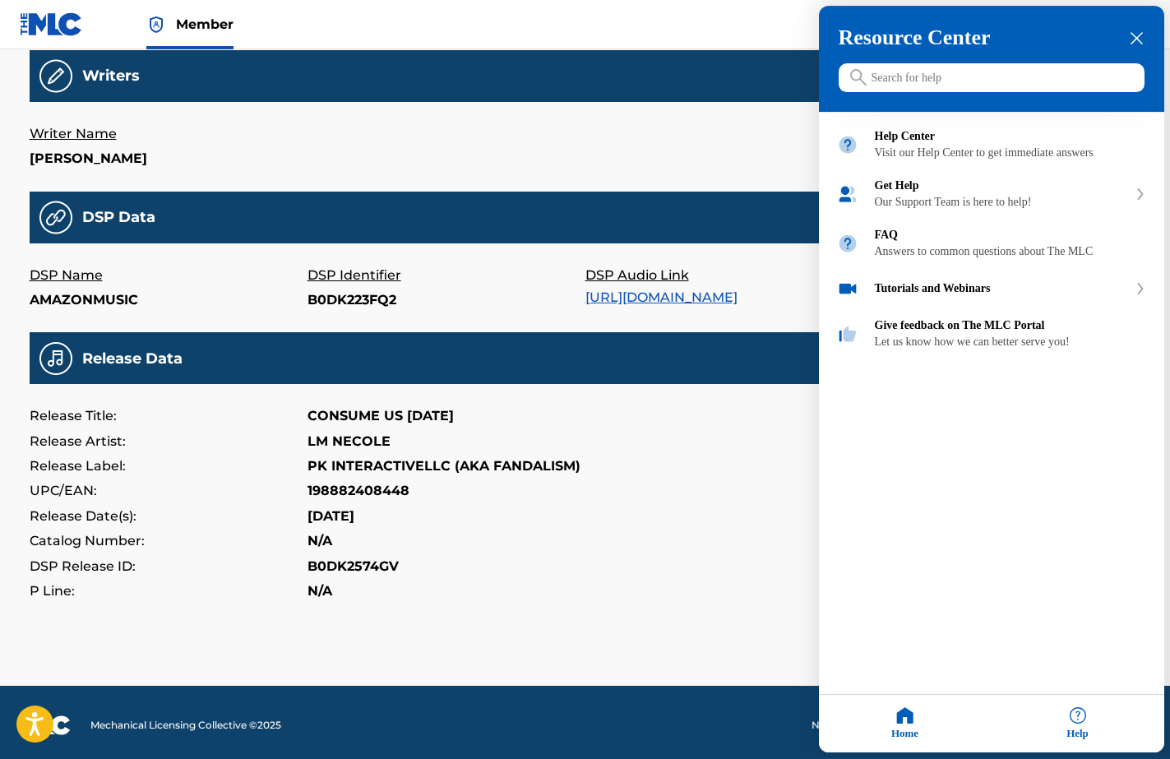
click at [1137, 39] on icon "close resource center" at bounding box center [1137, 39] width 12 height 12
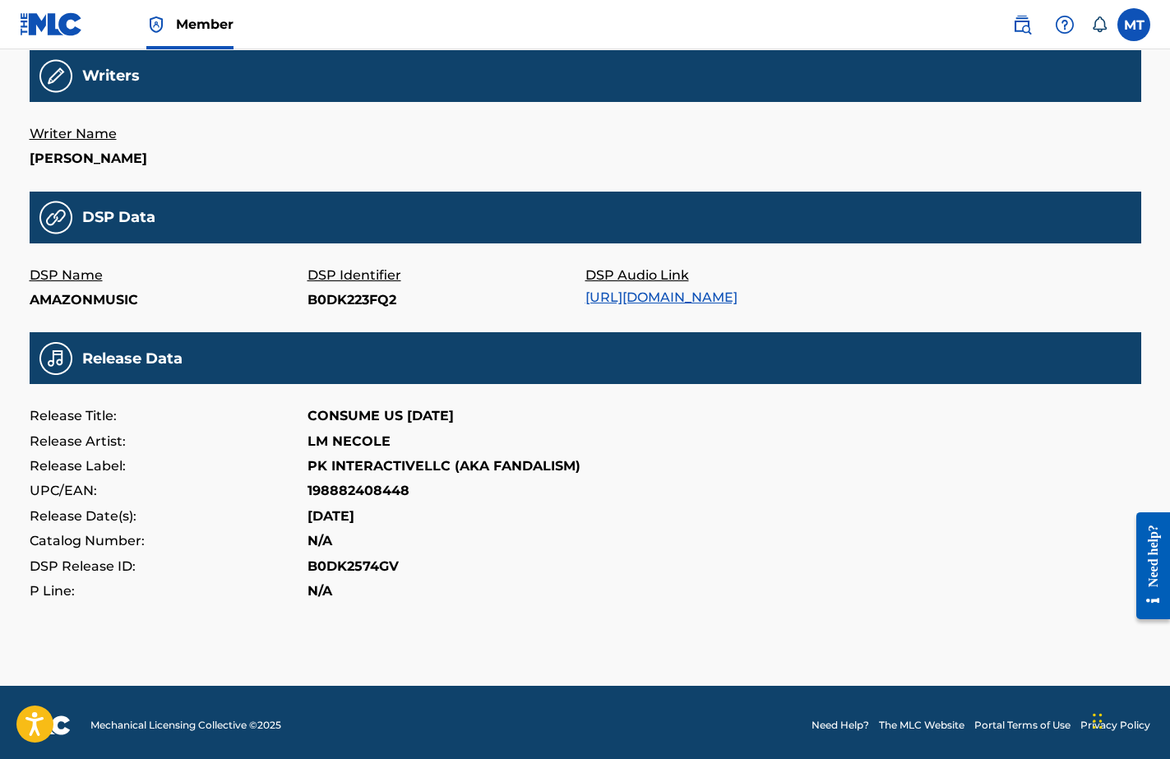
click at [572, 124] on div "Writer Name [PERSON_NAME]" at bounding box center [586, 147] width 1112 height 50
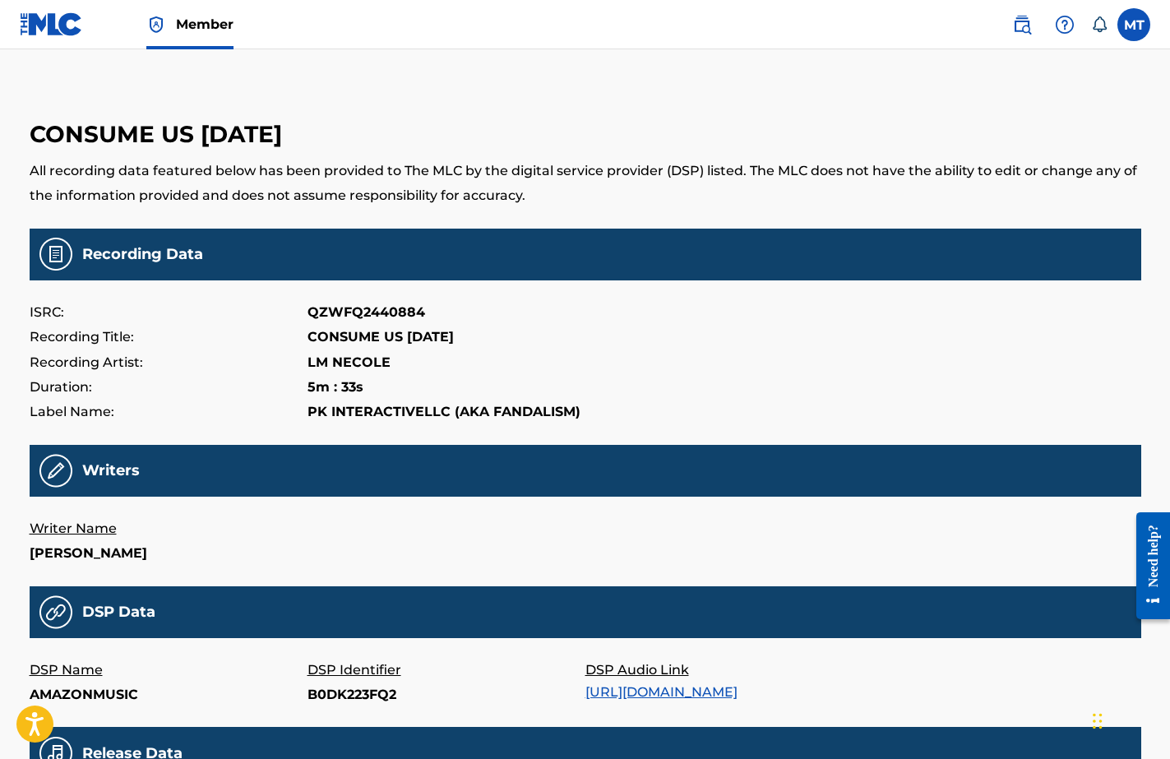
scroll to position [0, 0]
